Goal: Find specific fact: Find contact information

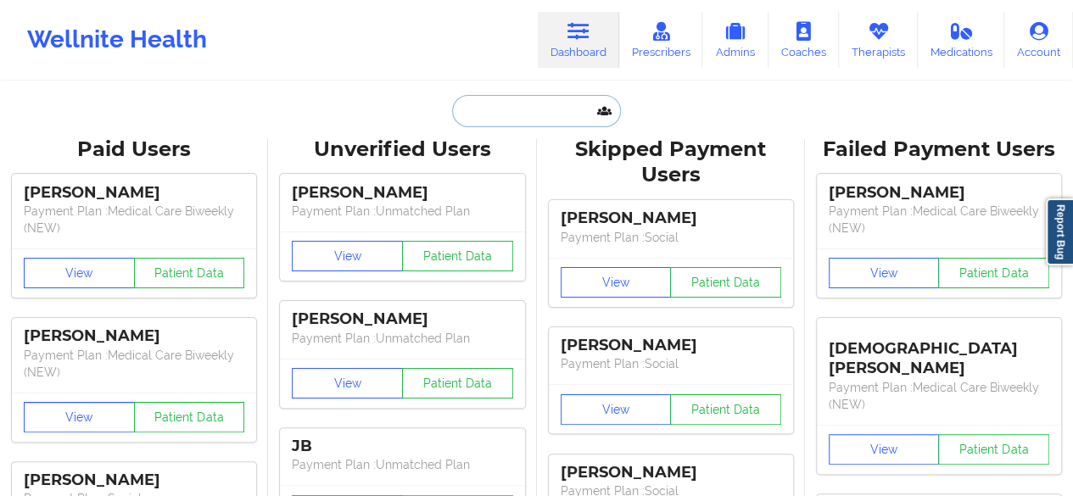
click at [529, 104] on input "text" at bounding box center [536, 111] width 168 height 32
paste input "[PERSON_NAME]"
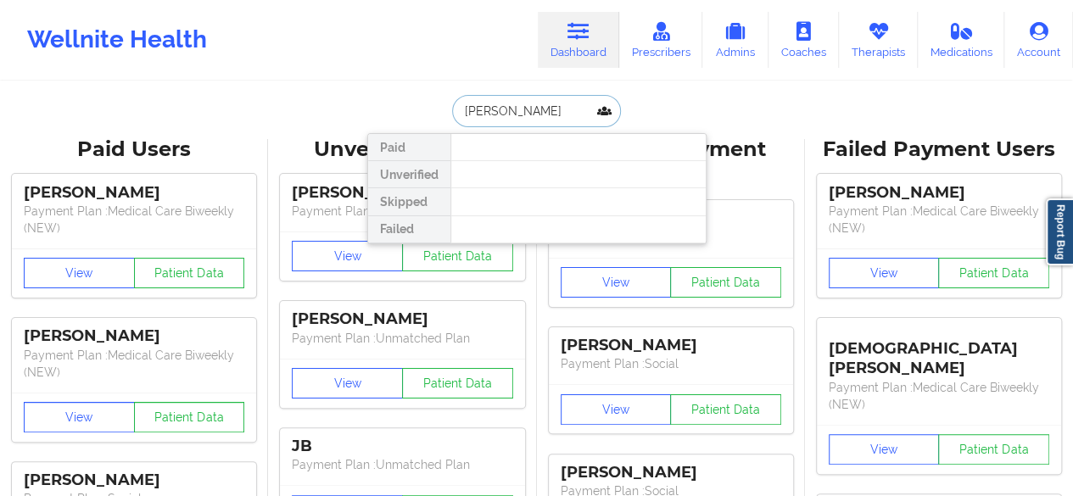
type input "[PERSON_NAME]"
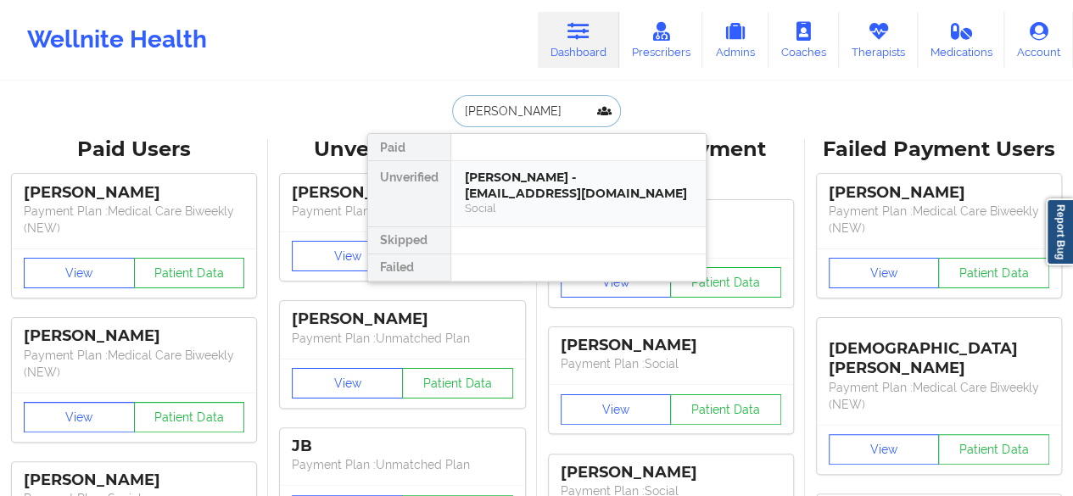
click at [511, 183] on div "[PERSON_NAME] - [EMAIL_ADDRESS][DOMAIN_NAME]" at bounding box center [578, 185] width 227 height 31
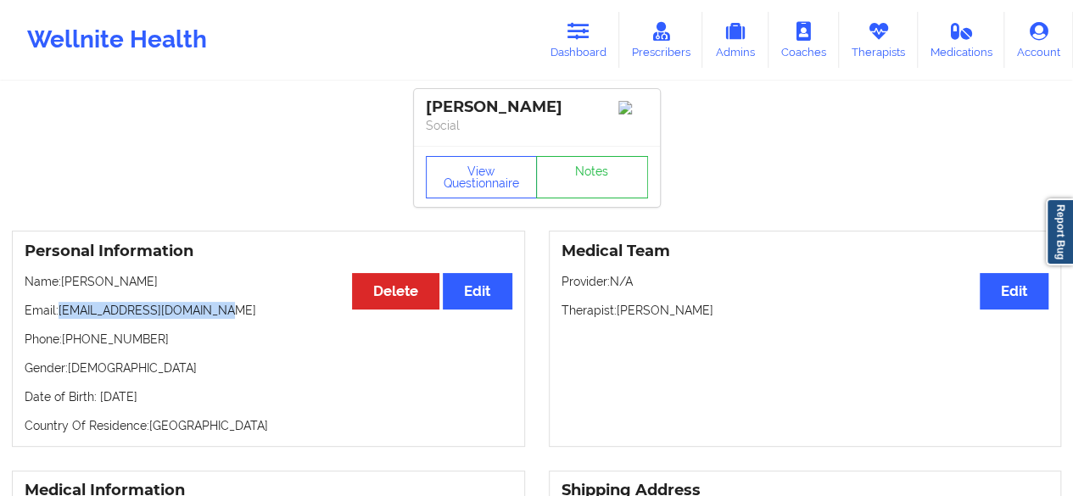
drag, startPoint x: 57, startPoint y: 318, endPoint x: 251, endPoint y: 322, distance: 194.4
click at [251, 319] on p "Email: [EMAIL_ADDRESS][DOMAIN_NAME]" at bounding box center [269, 310] width 488 height 17
copy p "[EMAIL_ADDRESS][DOMAIN_NAME]"
click at [607, 177] on link "Notes" at bounding box center [592, 177] width 112 height 42
click at [574, 28] on icon at bounding box center [579, 31] width 22 height 19
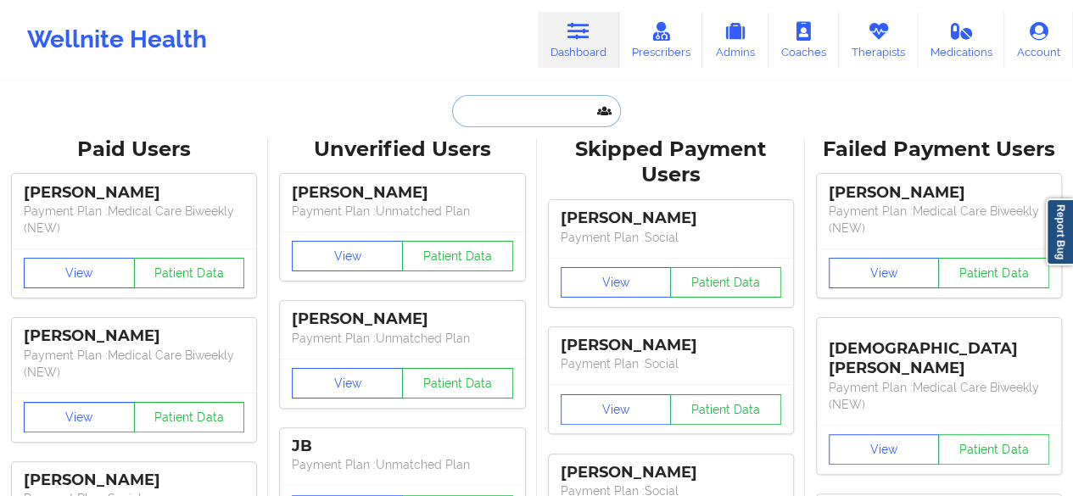
click at [513, 104] on input "text" at bounding box center [536, 111] width 168 height 32
paste input "Jonathan W stevens"
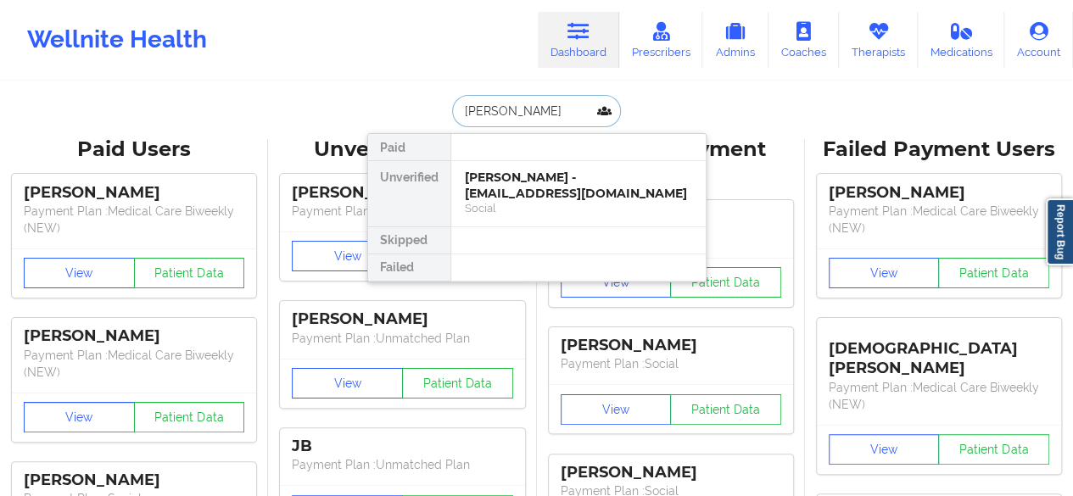
type input "Jonathan W stevens"
click at [523, 164] on div "jonathan W stevens - jonnystevens1990@gmail.com Social" at bounding box center [578, 193] width 255 height 65
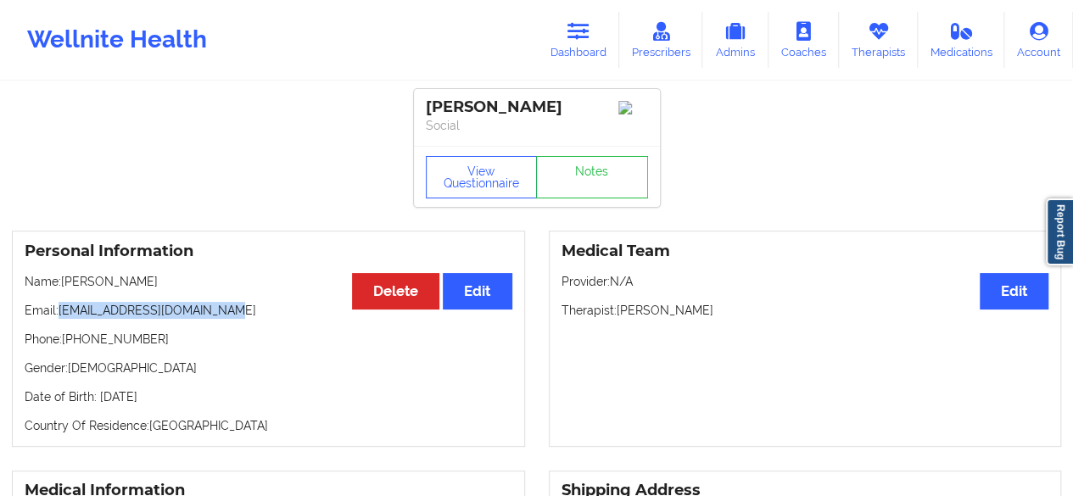
drag, startPoint x: 58, startPoint y: 317, endPoint x: 240, endPoint y: 321, distance: 182.5
click at [240, 319] on p "Email: jonnystevens1990@gmail.com" at bounding box center [269, 310] width 488 height 17
copy p "jonnystevens1990@gmail.com"
